Goal: Task Accomplishment & Management: Use online tool/utility

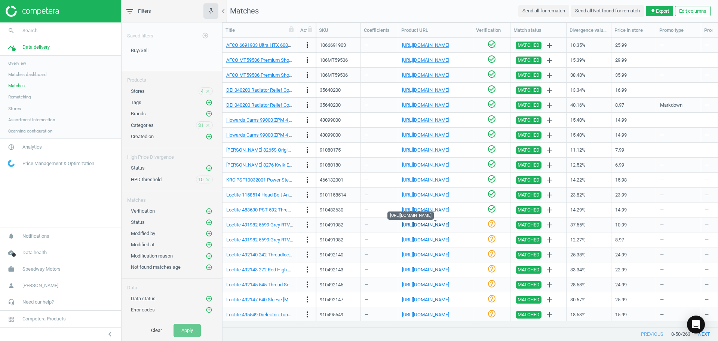
click at [445, 225] on link "[URL][DOMAIN_NAME]" at bounding box center [425, 225] width 47 height 6
click at [492, 227] on icon "help_outline" at bounding box center [491, 223] width 9 height 9
click at [443, 239] on link "[URL][DOMAIN_NAME]" at bounding box center [425, 240] width 47 height 6
click at [489, 238] on icon "check_circle_outline" at bounding box center [491, 238] width 9 height 9
click at [438, 256] on link "[URL][DOMAIN_NAME]" at bounding box center [425, 255] width 47 height 6
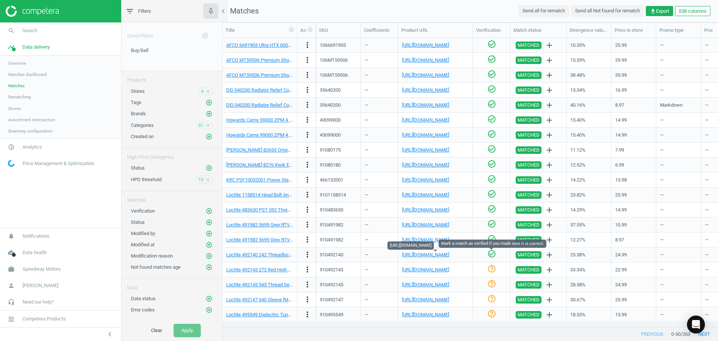
click at [494, 253] on icon "check_circle_outline" at bounding box center [491, 253] width 9 height 9
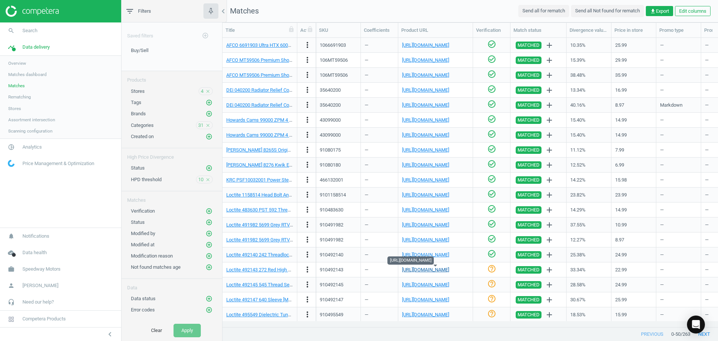
click at [436, 268] on link "[URL][DOMAIN_NAME]" at bounding box center [425, 270] width 47 height 6
click at [490, 268] on icon "check_circle_outline" at bounding box center [491, 268] width 9 height 9
click at [423, 286] on link "[URL][DOMAIN_NAME]" at bounding box center [425, 285] width 47 height 6
click at [494, 281] on icon "check_circle_outline" at bounding box center [491, 283] width 9 height 9
click at [449, 299] on link "[URL][DOMAIN_NAME]" at bounding box center [425, 300] width 47 height 6
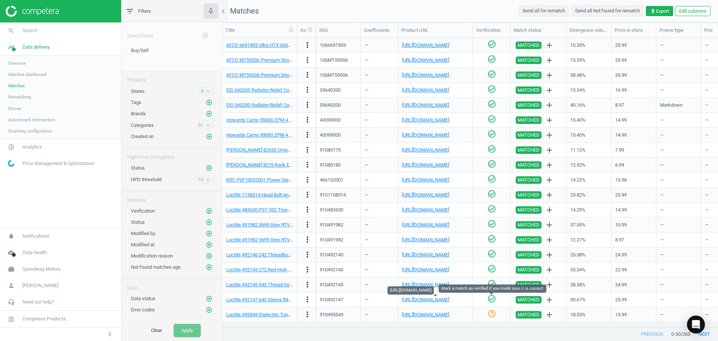
click at [491, 301] on icon "check_circle_outline" at bounding box center [491, 298] width 9 height 9
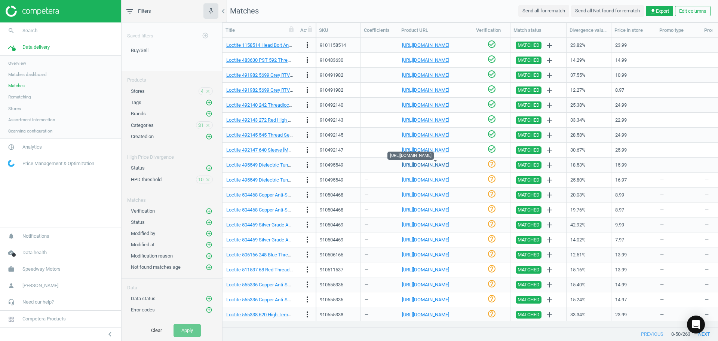
click at [446, 166] on link "[URL][DOMAIN_NAME]" at bounding box center [425, 165] width 47 height 6
click at [489, 163] on icon "check_circle_outline" at bounding box center [491, 163] width 9 height 9
click at [427, 167] on link "[URL][DOMAIN_NAME]" at bounding box center [425, 165] width 47 height 6
click at [493, 176] on icon "check_circle_outline" at bounding box center [491, 178] width 9 height 9
click at [433, 196] on link "[URL][DOMAIN_NAME]" at bounding box center [425, 195] width 47 height 6
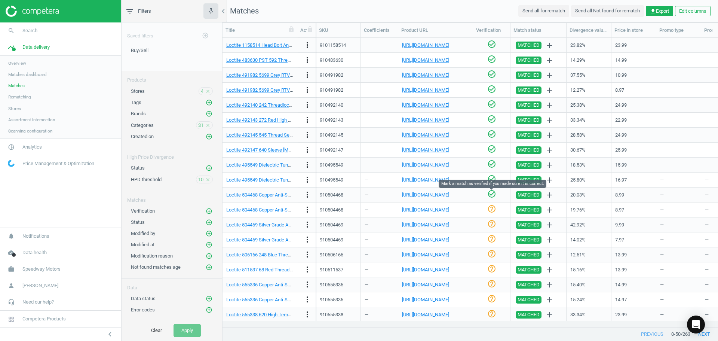
click at [487, 194] on icon "check_circle_outline" at bounding box center [491, 193] width 9 height 9
click at [445, 210] on link "[URL][DOMAIN_NAME]" at bounding box center [425, 210] width 47 height 6
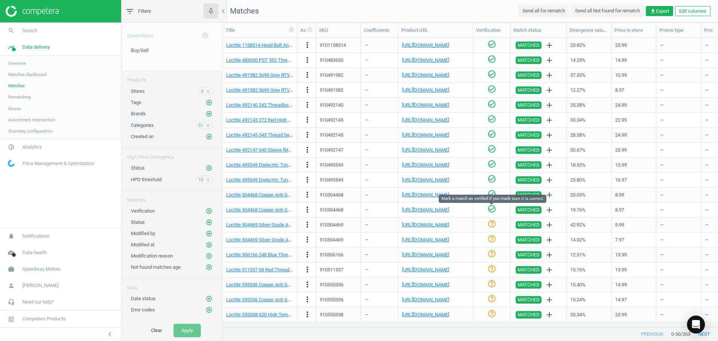
click at [489, 208] on icon "check_circle_outline" at bounding box center [491, 208] width 9 height 9
click at [432, 224] on link "[URL][DOMAIN_NAME]" at bounding box center [425, 225] width 47 height 6
click at [492, 223] on icon "help_outline" at bounding box center [491, 223] width 9 height 9
click at [439, 242] on link "[URL][DOMAIN_NAME]" at bounding box center [425, 240] width 47 height 6
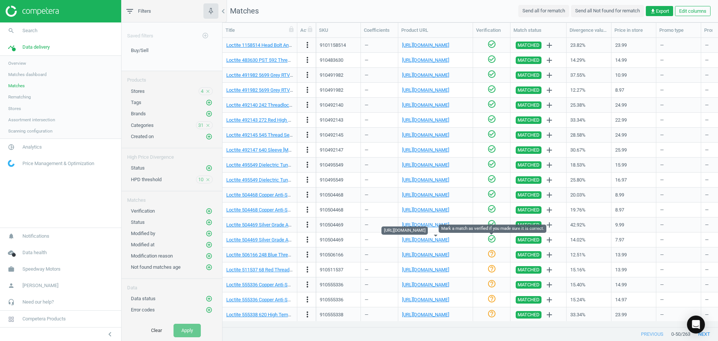
click at [494, 237] on icon "check_circle_outline" at bounding box center [491, 238] width 9 height 9
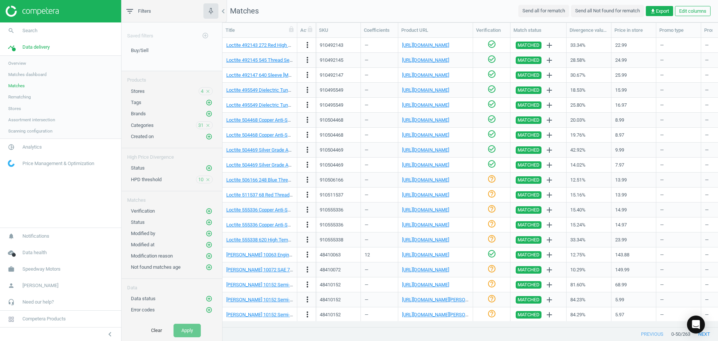
scroll to position [299, 0]
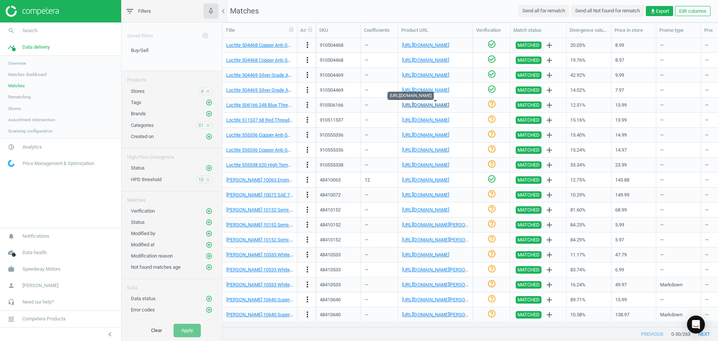
click at [443, 106] on link "[URL][DOMAIN_NAME]" at bounding box center [425, 105] width 47 height 6
click at [493, 102] on icon "check_circle_outline" at bounding box center [491, 103] width 9 height 9
click at [438, 121] on link "[URL][DOMAIN_NAME]" at bounding box center [425, 120] width 47 height 6
click at [490, 117] on icon "check_circle_outline" at bounding box center [491, 118] width 9 height 9
click at [449, 137] on link "[URL][DOMAIN_NAME]" at bounding box center [425, 135] width 47 height 6
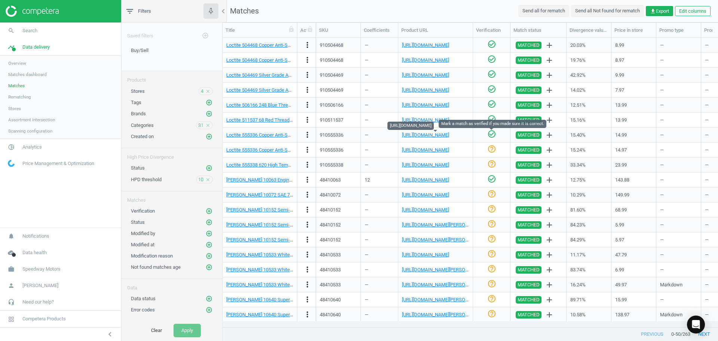
click at [490, 134] on icon "check_circle_outline" at bounding box center [491, 133] width 9 height 9
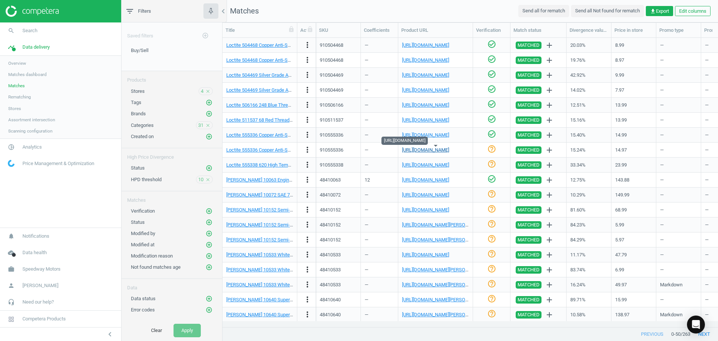
click at [444, 148] on link "[URL][DOMAIN_NAME]" at bounding box center [425, 150] width 47 height 6
click at [492, 147] on icon "check_circle_outline" at bounding box center [491, 148] width 9 height 9
click at [429, 163] on link "[URL][DOMAIN_NAME]" at bounding box center [425, 165] width 47 height 6
click at [494, 167] on icon "check_circle_outline" at bounding box center [491, 163] width 9 height 9
click at [440, 194] on link "[URL][DOMAIN_NAME]" at bounding box center [425, 195] width 47 height 6
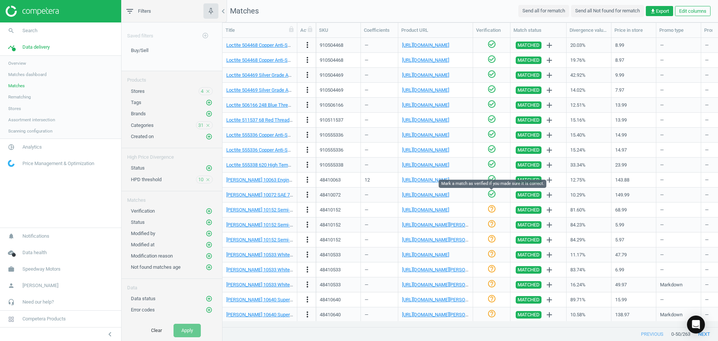
click at [494, 194] on icon "check_circle_outline" at bounding box center [491, 193] width 9 height 9
click at [435, 211] on link "[URL][DOMAIN_NAME]" at bounding box center [425, 210] width 47 height 6
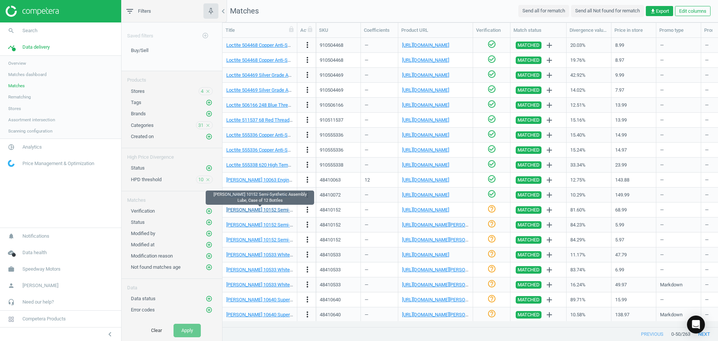
click at [281, 209] on link "[PERSON_NAME] 10152 Semi-Synthetic Assembly Lube, Case of 12 Bottles" at bounding box center [305, 210] width 158 height 6
click at [258, 208] on link "[PERSON_NAME] 10152 Semi-Synthetic Assembly Lube, Case of 12 Bottles" at bounding box center [305, 210] width 158 height 6
click at [444, 208] on link "[URL][DOMAIN_NAME]" at bounding box center [425, 210] width 47 height 6
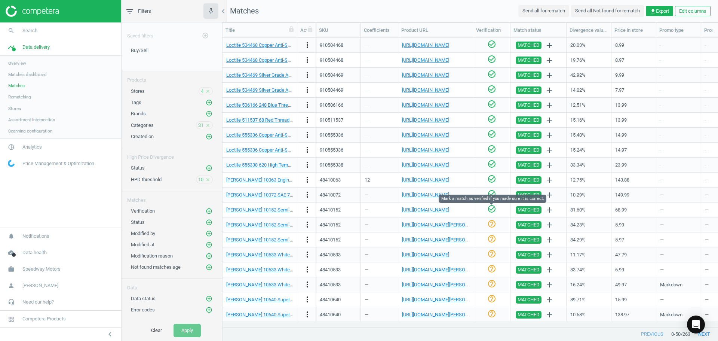
click at [491, 209] on icon "check_circle_outline" at bounding box center [491, 208] width 9 height 9
click at [427, 225] on link "[URL][DOMAIN_NAME][PERSON_NAME]" at bounding box center [443, 225] width 83 height 6
click at [368, 225] on div "—" at bounding box center [380, 224] width 30 height 13
click at [308, 226] on icon "more_vert" at bounding box center [307, 224] width 9 height 9
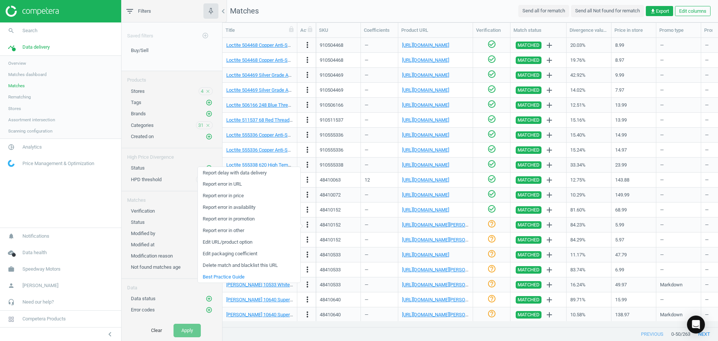
click at [254, 254] on link "Edit packaging coefficient" at bounding box center [249, 254] width 102 height 12
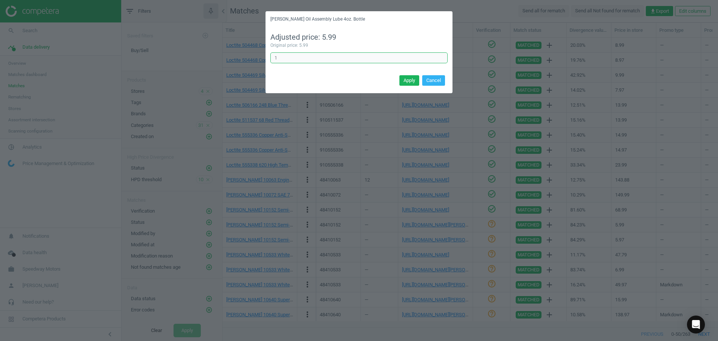
click at [319, 57] on input "1" at bounding box center [358, 57] width 177 height 11
type input "12"
click at [414, 82] on button "Apply" at bounding box center [409, 80] width 20 height 10
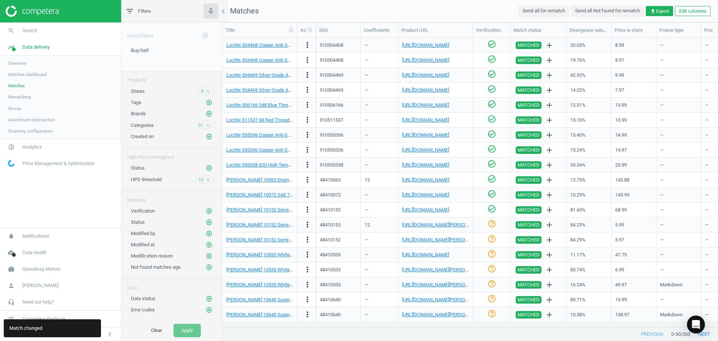
click at [490, 226] on icon "help_outline" at bounding box center [491, 223] width 9 height 9
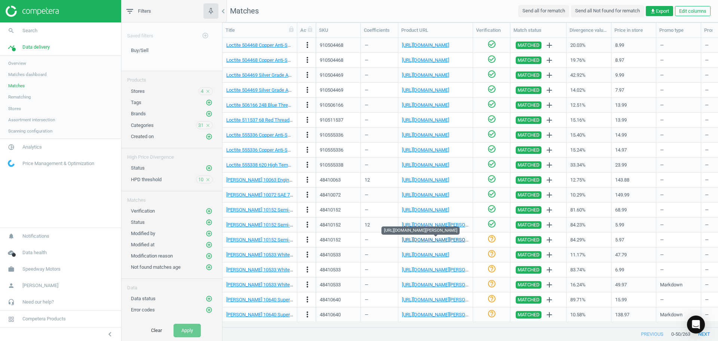
click at [424, 238] on link "[URL][DOMAIN_NAME][PERSON_NAME]" at bounding box center [443, 240] width 83 height 6
click at [307, 242] on icon "more_vert" at bounding box center [307, 239] width 9 height 9
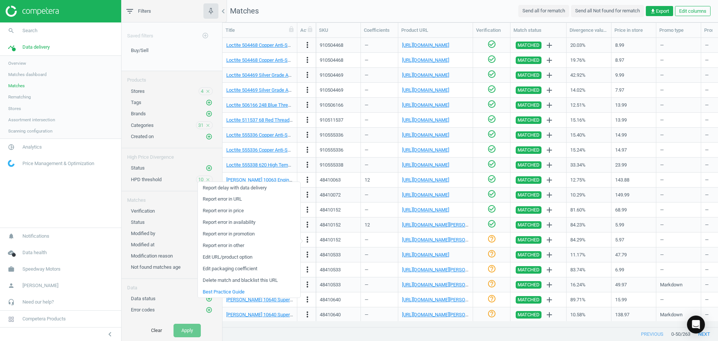
click at [246, 258] on link "Edit URL/product option" at bounding box center [249, 257] width 102 height 12
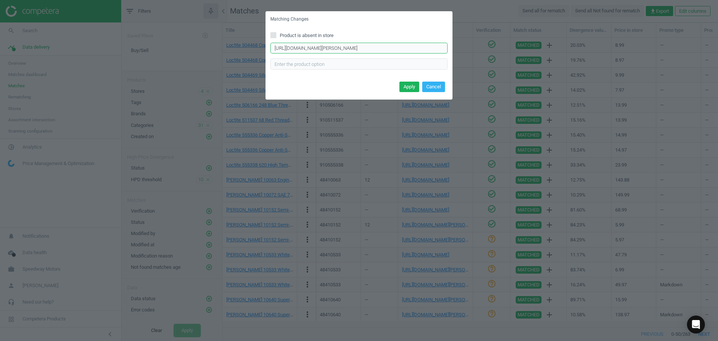
drag, startPoint x: 402, startPoint y: 48, endPoint x: 236, endPoint y: 46, distance: 165.7
click at [236, 46] on div "Matching Changes Product is absent in store [URL][DOMAIN_NAME][PERSON_NAME] Ent…" at bounding box center [359, 170] width 718 height 341
paste input "[URL][DOMAIN_NAME][PERSON_NAME]"
type input "[URL][DOMAIN_NAME][PERSON_NAME]"
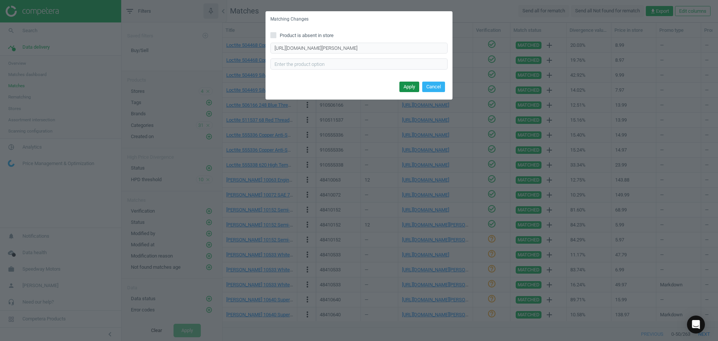
click at [407, 89] on button "Apply" at bounding box center [409, 87] width 20 height 10
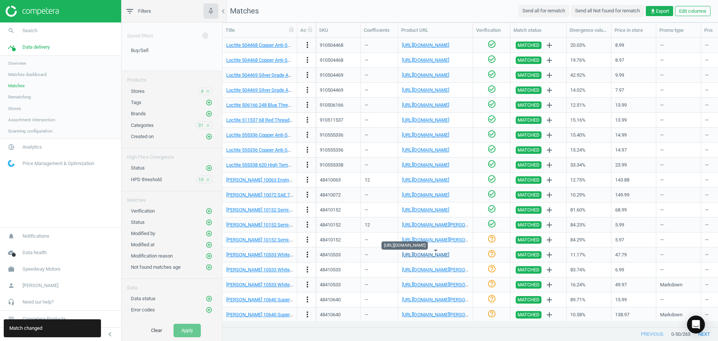
click at [416, 257] on link "[URL][DOMAIN_NAME]" at bounding box center [425, 255] width 47 height 6
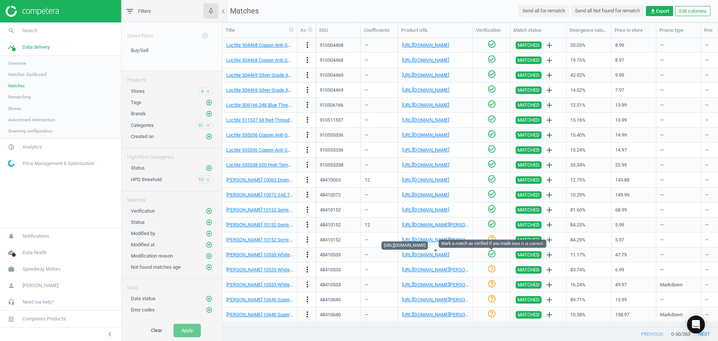
click at [495, 252] on icon "check_circle_outline" at bounding box center [491, 253] width 9 height 9
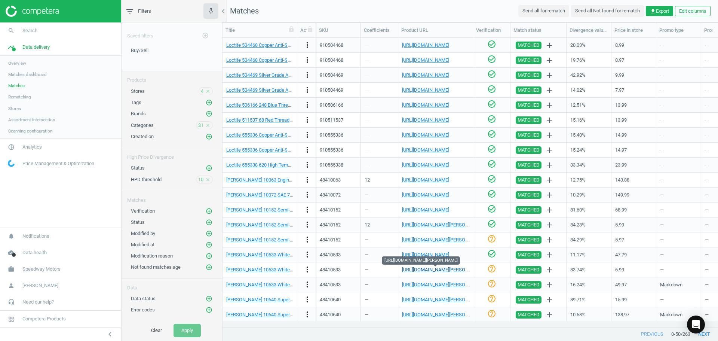
click at [454, 270] on link "[URL][DOMAIN_NAME][PERSON_NAME]" at bounding box center [443, 270] width 83 height 6
click at [259, 271] on link "[PERSON_NAME] 10533 White Lithium Grease, Case of 12" at bounding box center [287, 270] width 122 height 6
click at [442, 271] on link "[URL][DOMAIN_NAME][PERSON_NAME]" at bounding box center [443, 270] width 83 height 6
click at [307, 270] on icon "more_vert" at bounding box center [307, 269] width 9 height 9
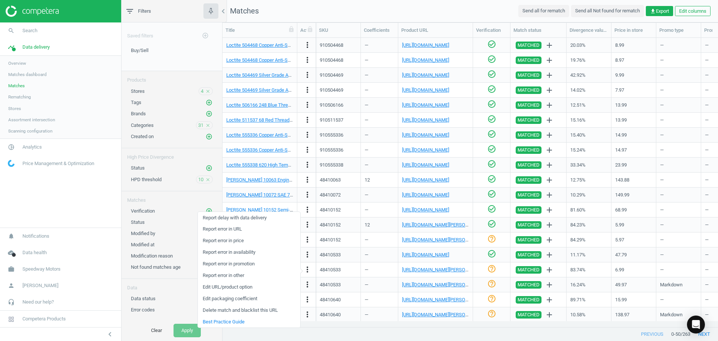
click at [250, 299] on link "Edit packaging coefficient" at bounding box center [249, 299] width 102 height 12
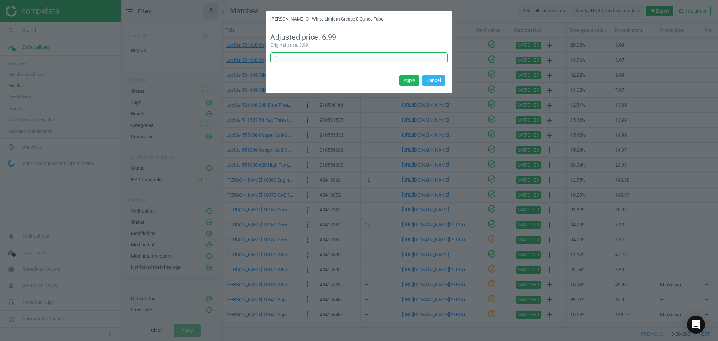
click at [283, 62] on input "1" at bounding box center [358, 57] width 177 height 11
type input "12"
click at [409, 83] on button "Apply" at bounding box center [409, 80] width 20 height 10
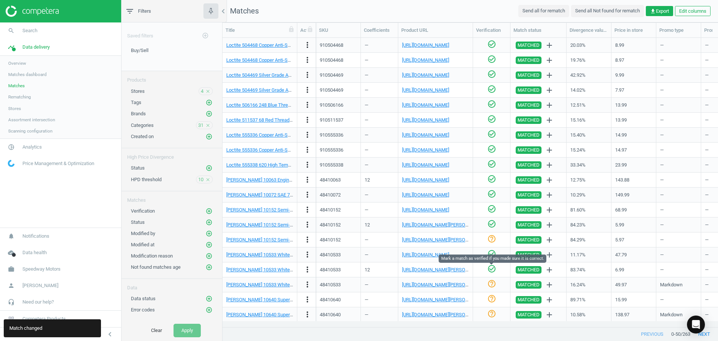
click at [491, 271] on icon "check_circle_outline" at bounding box center [491, 268] width 9 height 9
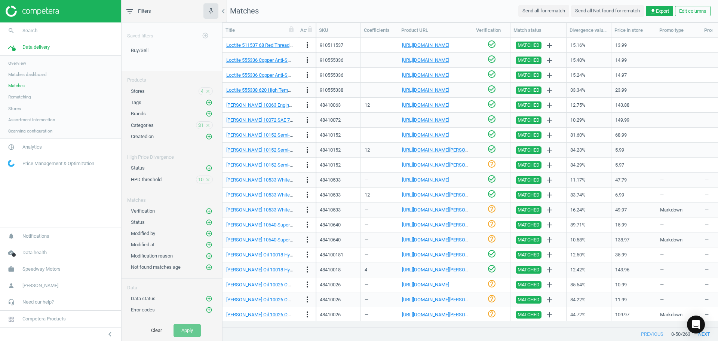
scroll to position [465, 0]
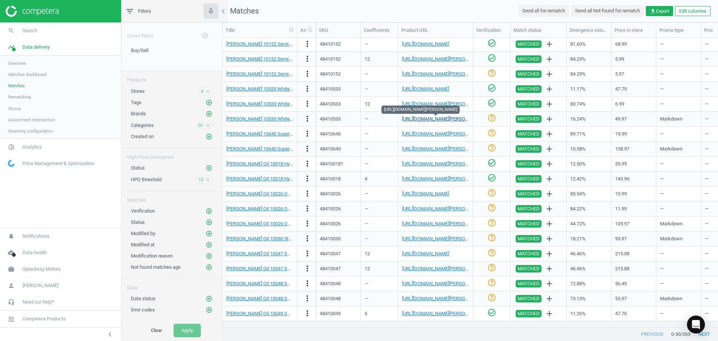
click at [442, 120] on link "[URL][DOMAIN_NAME][PERSON_NAME]" at bounding box center [443, 119] width 83 height 6
click at [491, 117] on icon "check_circle_outline" at bounding box center [491, 117] width 9 height 9
click at [418, 135] on link "[URL][DOMAIN_NAME][PERSON_NAME]" at bounding box center [443, 134] width 83 height 6
click at [464, 11] on nav "Matches Send all for rematch Send all Not found for rematch get_app Export Edit…" at bounding box center [469, 11] width 495 height 22
click at [437, 193] on link "[URL][DOMAIN_NAME]" at bounding box center [425, 194] width 47 height 6
